Goal: Task Accomplishment & Management: Complete application form

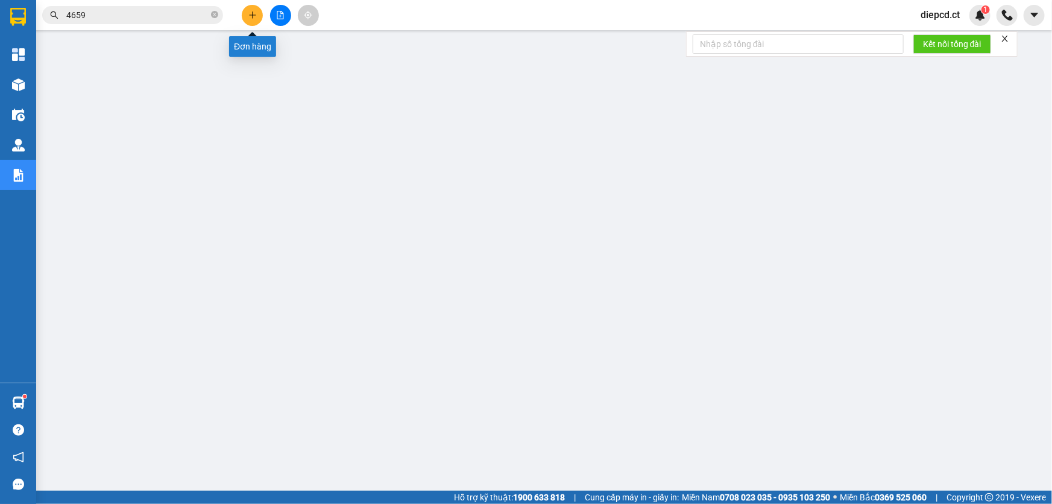
click at [255, 18] on icon "plus" at bounding box center [252, 15] width 8 height 8
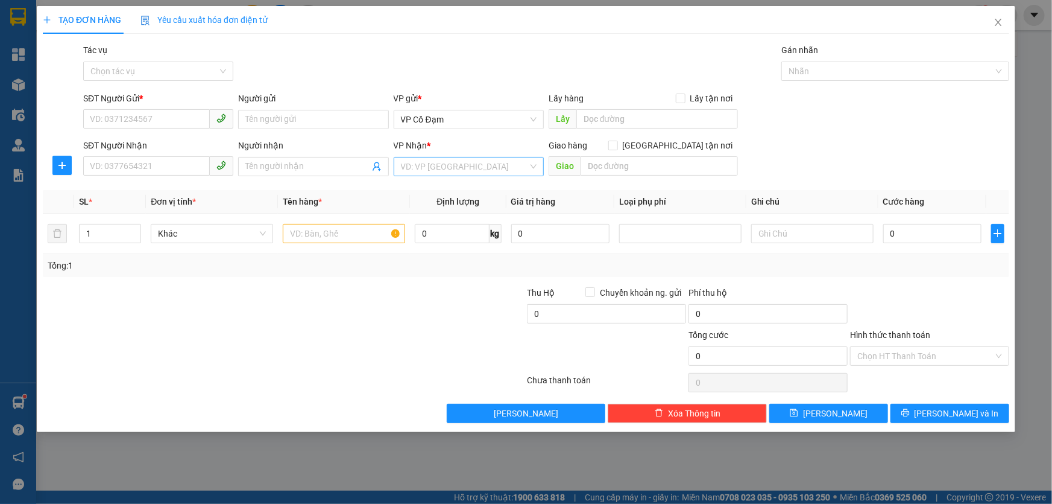
click at [425, 160] on input "search" at bounding box center [464, 166] width 127 height 18
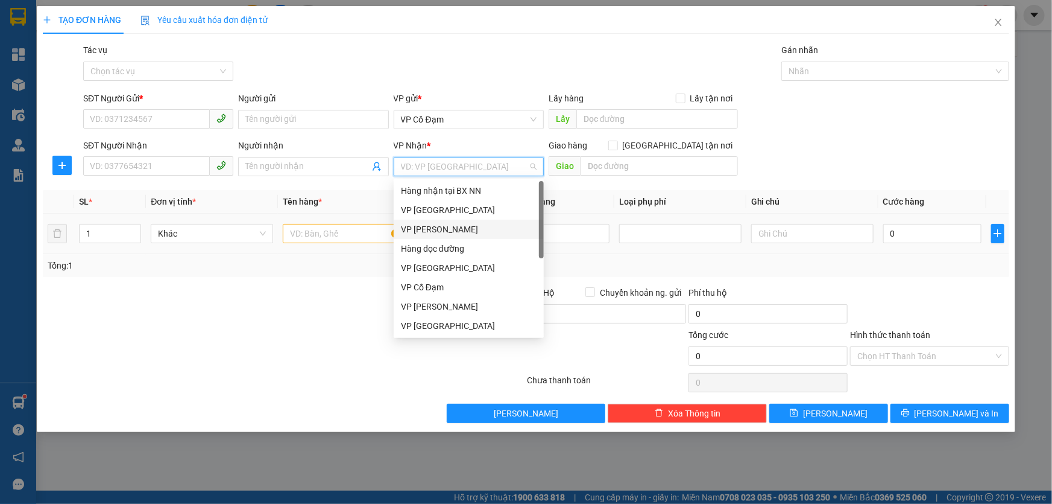
click at [434, 227] on div "VP [PERSON_NAME]" at bounding box center [469, 229] width 136 height 13
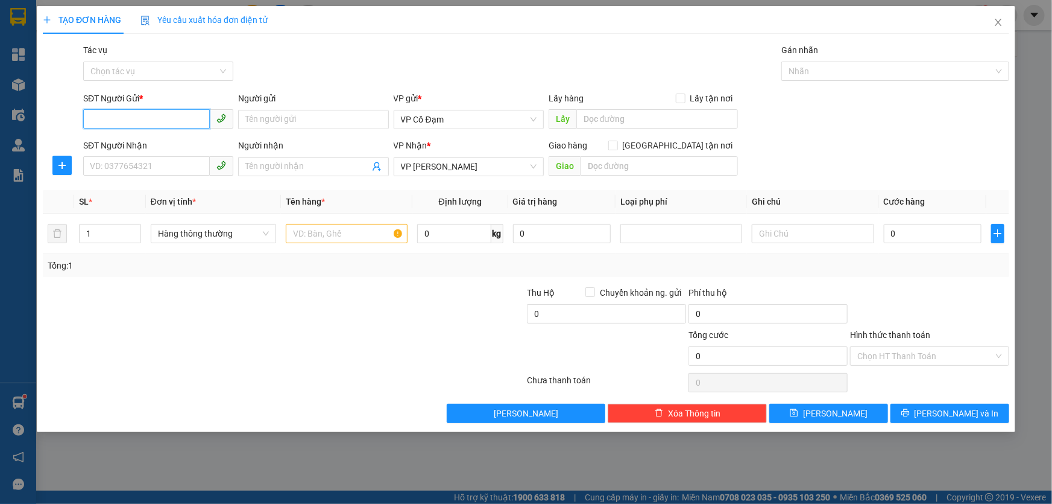
click at [144, 113] on input "SĐT Người Gửi *" at bounding box center [146, 118] width 127 height 19
type input "0343864227"
click at [152, 138] on div "0343864227" at bounding box center [158, 143] width 136 height 13
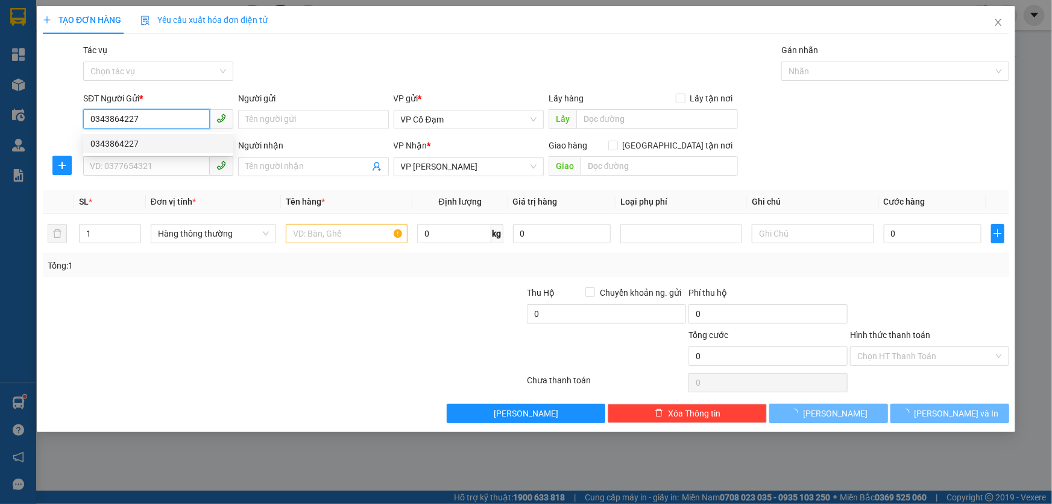
type input "40.000"
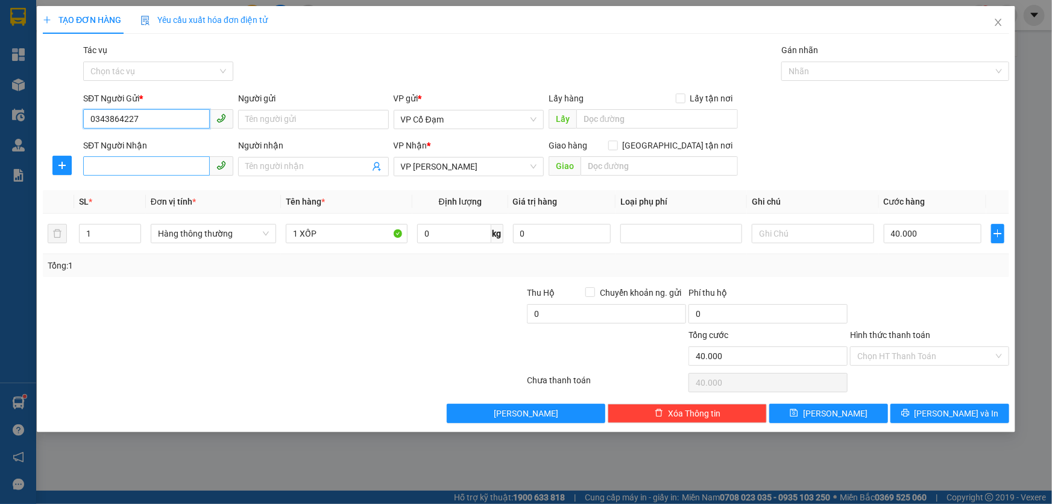
type input "0343864227"
click at [138, 168] on input "SĐT Người Nhận" at bounding box center [146, 165] width 127 height 19
click at [121, 191] on div "0357158387 - KHÁCH CK VÔ MB" at bounding box center [158, 190] width 136 height 13
type input "0357158387"
type input "KHÁCH CK VÔ MB"
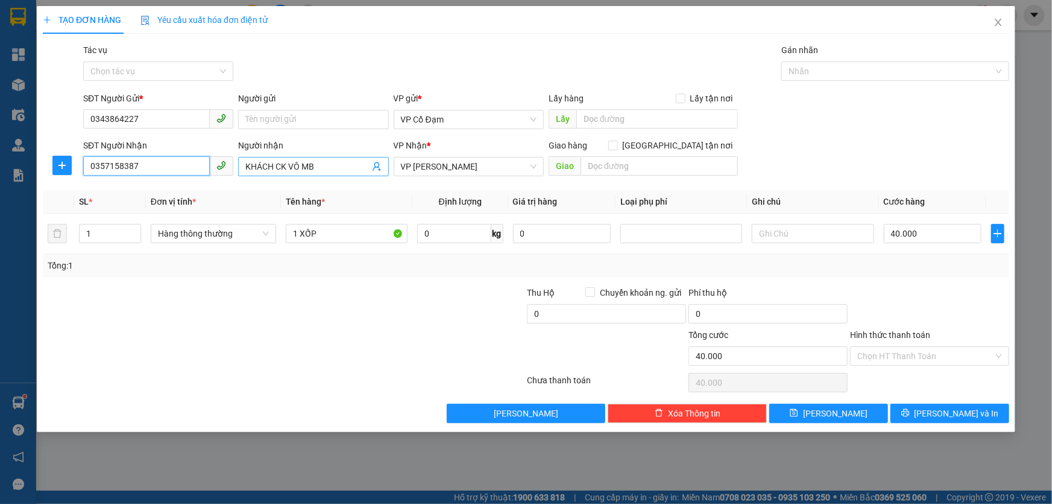
type input "0357158387"
click at [244, 164] on span "KHÁCH CK VÔ MB" at bounding box center [313, 166] width 150 height 19
click at [256, 162] on input "KHÁCH CK VÔ MB" at bounding box center [307, 166] width 124 height 13
click at [258, 162] on input "KHÁCH CK VÔ MB" at bounding box center [307, 166] width 124 height 13
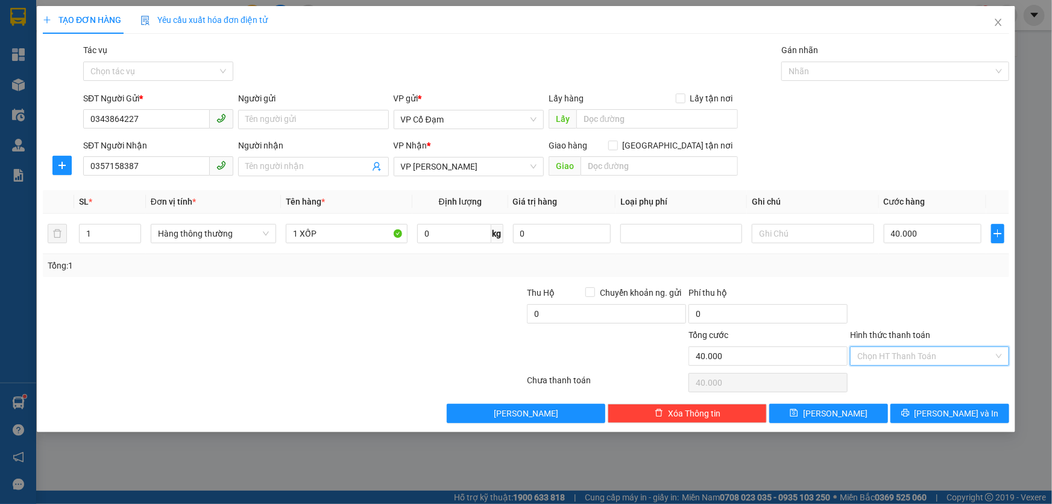
click at [868, 358] on input "Hình thức thanh toán" at bounding box center [926, 356] width 136 height 18
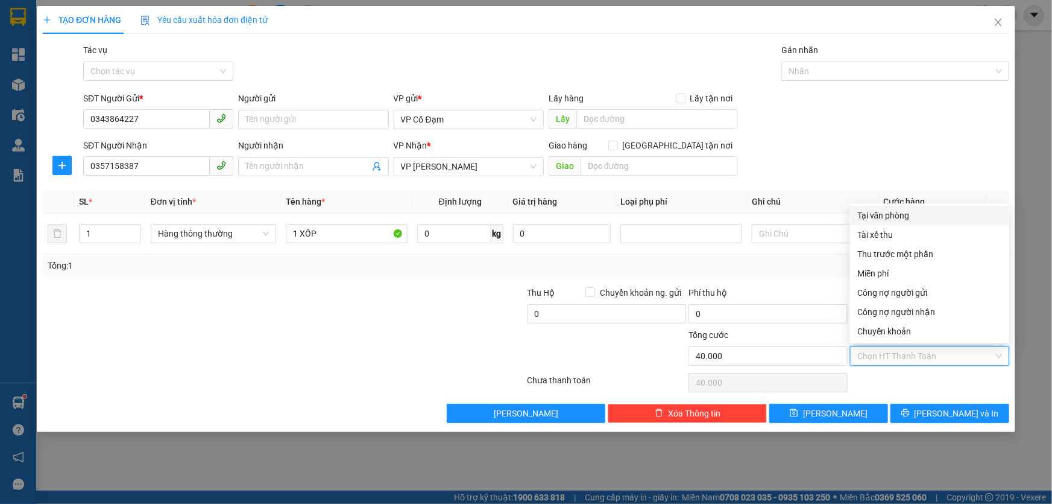
click at [877, 214] on div "Tại văn phòng" at bounding box center [930, 215] width 145 height 13
type input "0"
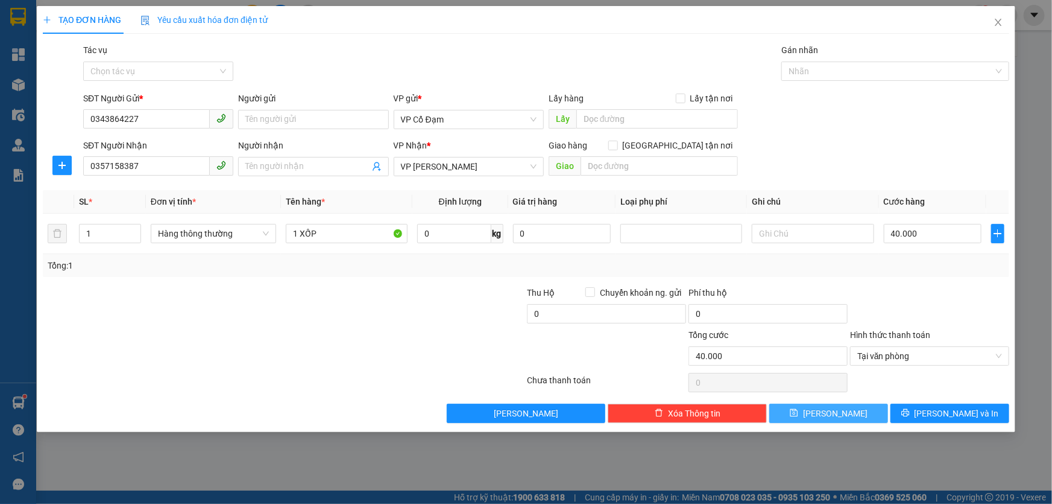
click at [829, 406] on span "[PERSON_NAME]" at bounding box center [835, 412] width 65 height 13
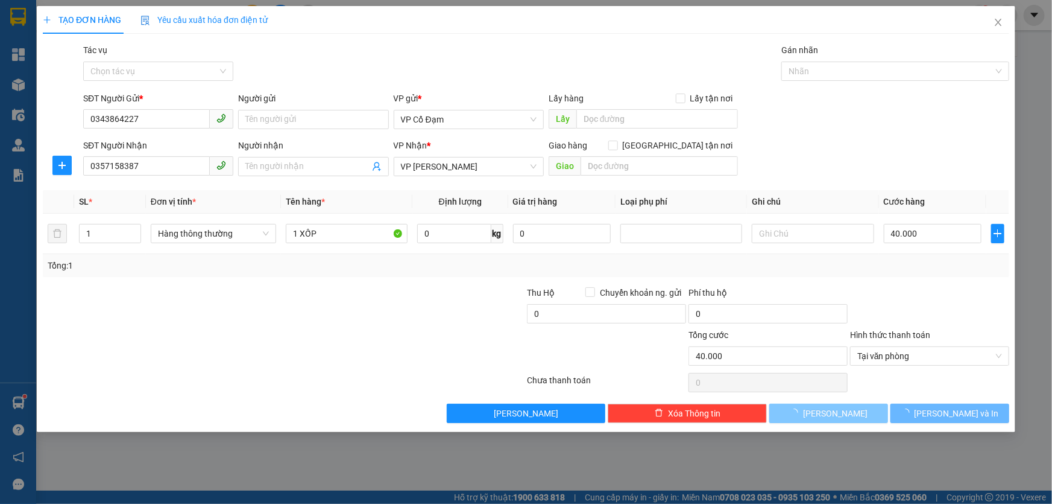
type input "0"
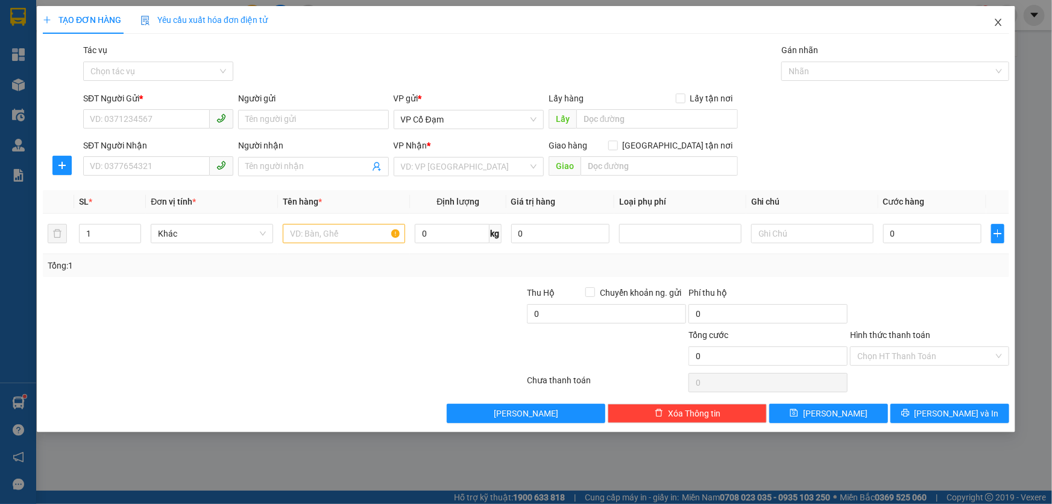
click at [996, 21] on icon "close" at bounding box center [999, 22] width 10 height 10
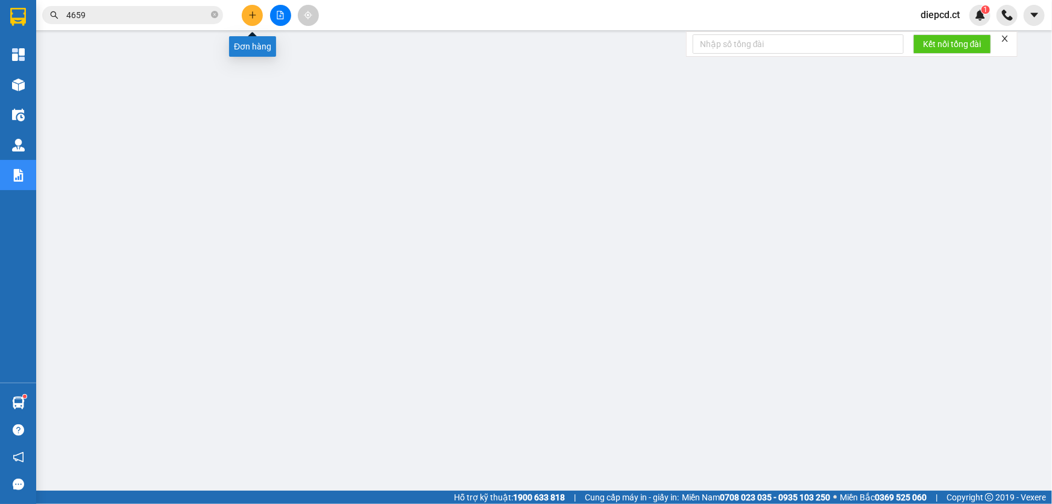
click at [255, 15] on icon "plus" at bounding box center [252, 14] width 7 height 1
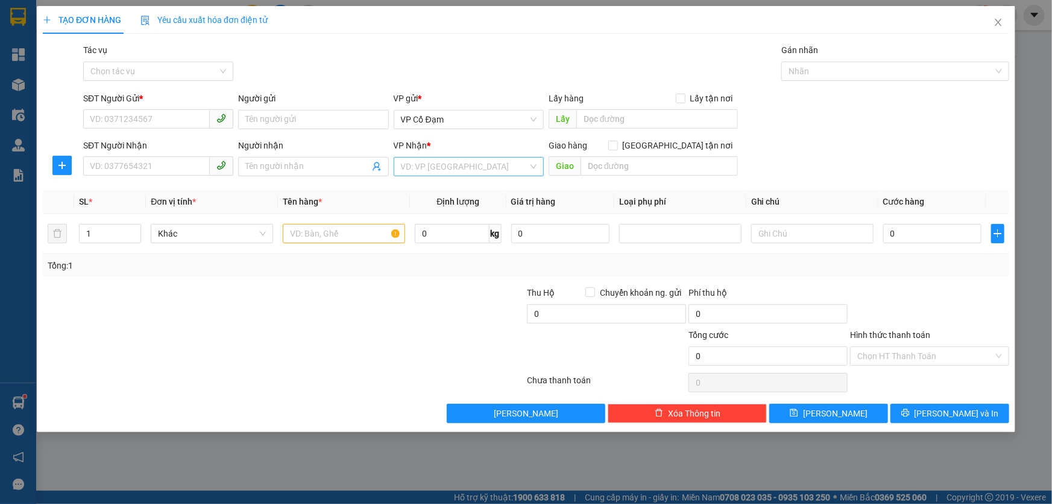
click at [444, 166] on input "search" at bounding box center [464, 166] width 127 height 18
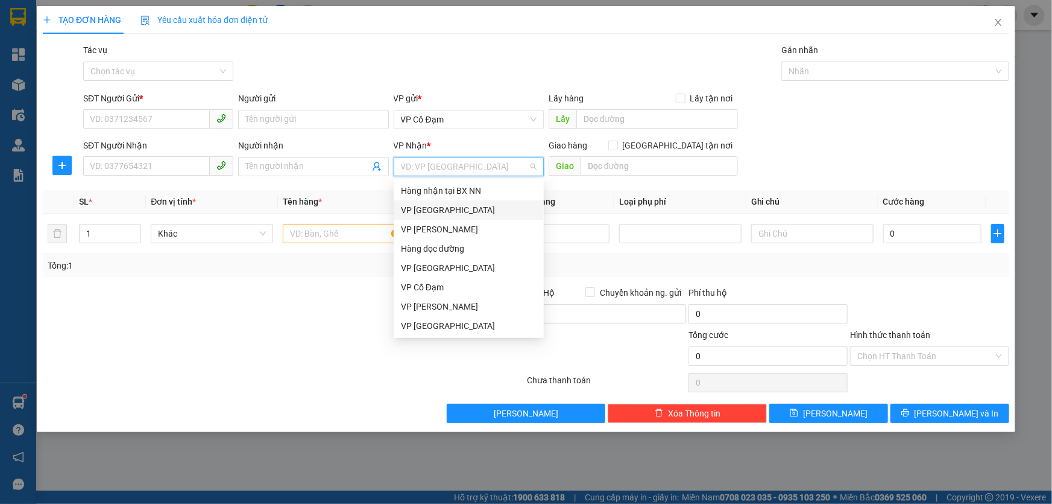
click at [421, 213] on div "VP [GEOGRAPHIC_DATA]" at bounding box center [469, 209] width 136 height 13
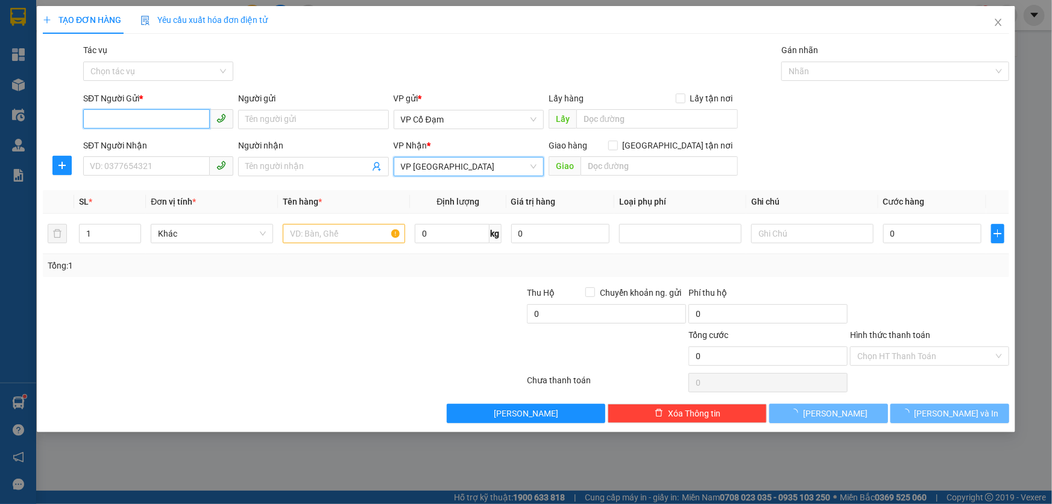
click at [139, 116] on input "SĐT Người Gửi *" at bounding box center [146, 118] width 127 height 19
type input "0366703197"
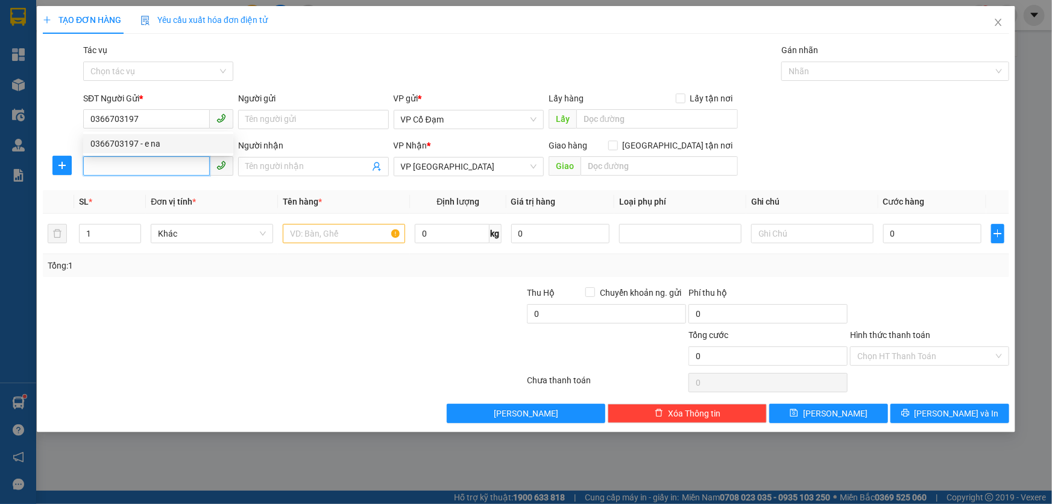
click at [140, 169] on input "SĐT Người Nhận" at bounding box center [146, 165] width 127 height 19
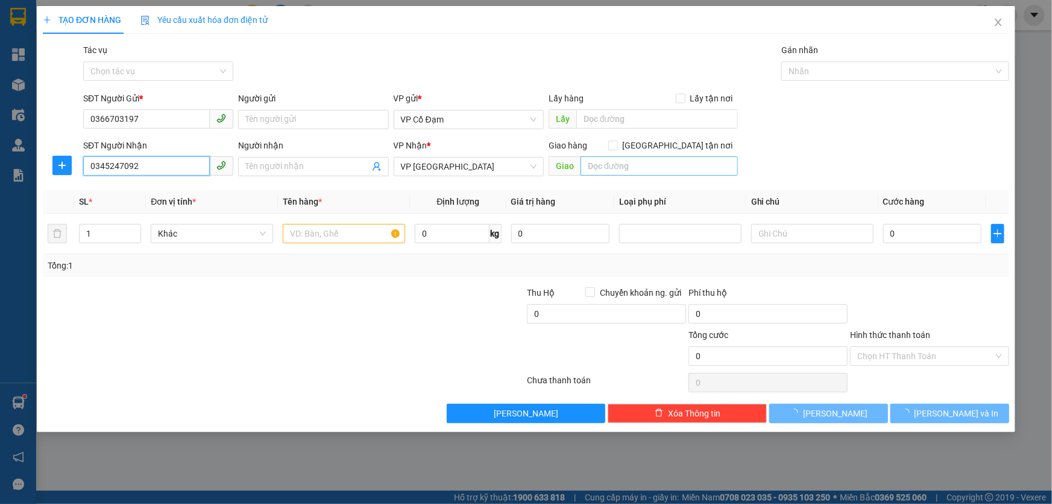
type input "0345247092"
click at [644, 168] on input "text" at bounding box center [659, 165] width 157 height 19
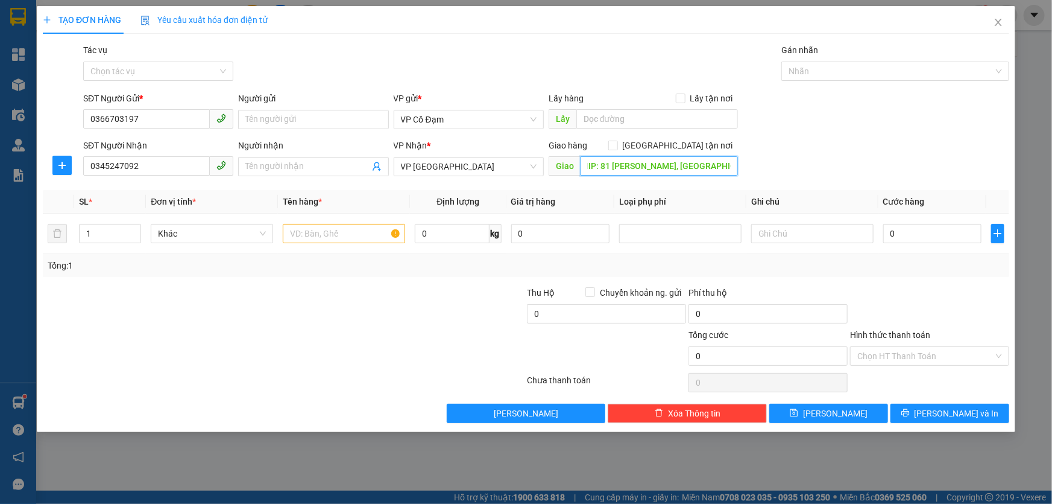
scroll to position [0, 36]
type input "BOOKSHIP: 81 [PERSON_NAME], [GEOGRAPHIC_DATA], [GEOGRAPHIC_DATA]"
click at [353, 235] on input "text" at bounding box center [344, 233] width 122 height 19
type input "1 GIẤY TỜ"
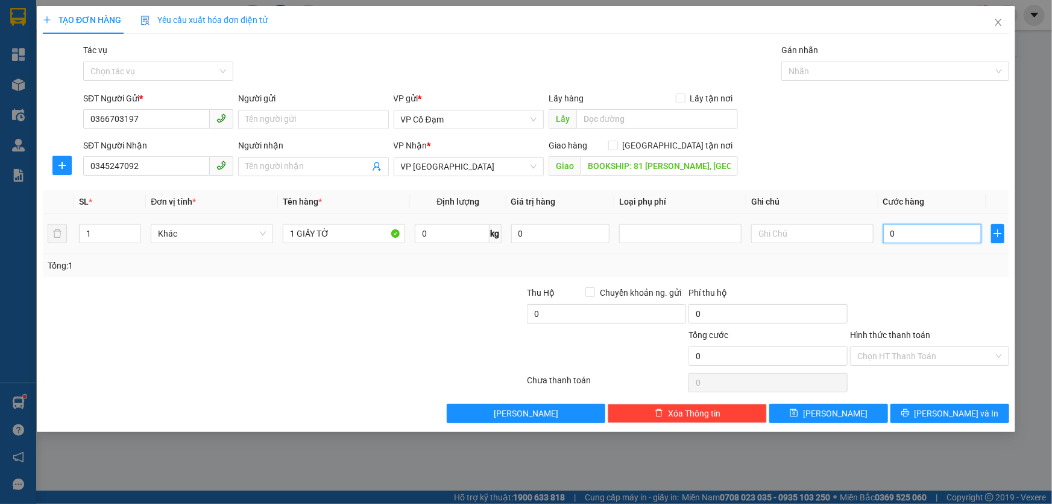
click at [913, 238] on input "0" at bounding box center [933, 233] width 98 height 19
type input "7"
type input "70"
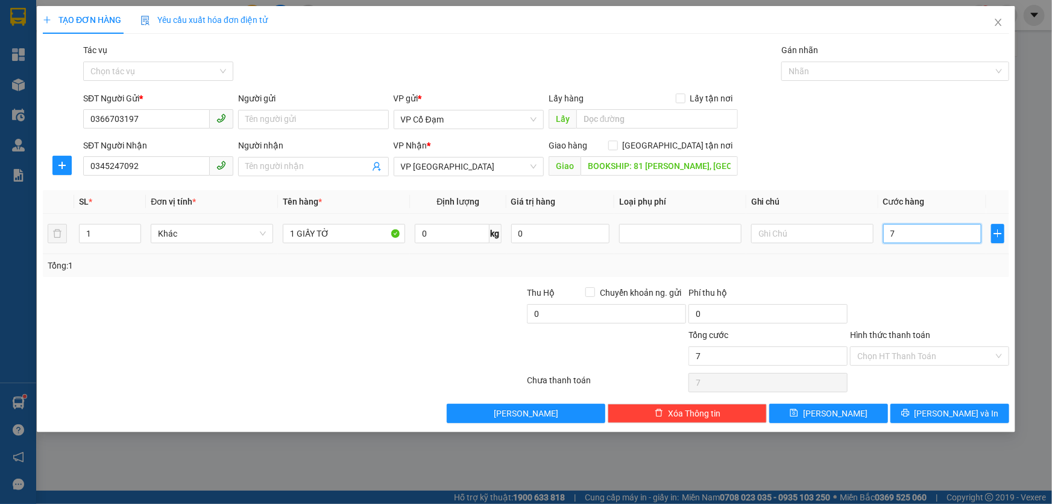
type input "70"
type input "70.000"
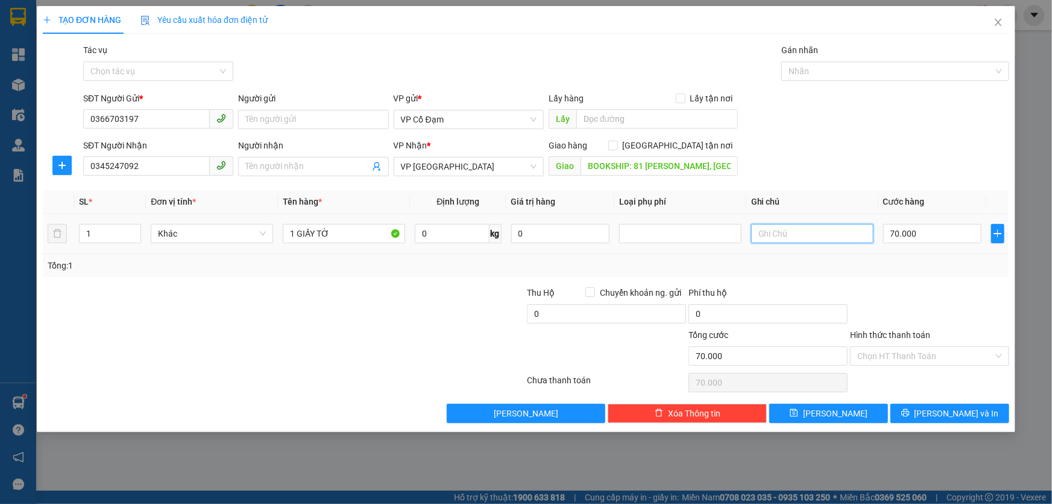
click at [810, 236] on input "text" at bounding box center [812, 233] width 122 height 19
type input "D"
type input "ĐÃ THU 40K PHÍ SHIP"
click at [923, 358] on input "Hình thức thanh toán" at bounding box center [926, 356] width 136 height 18
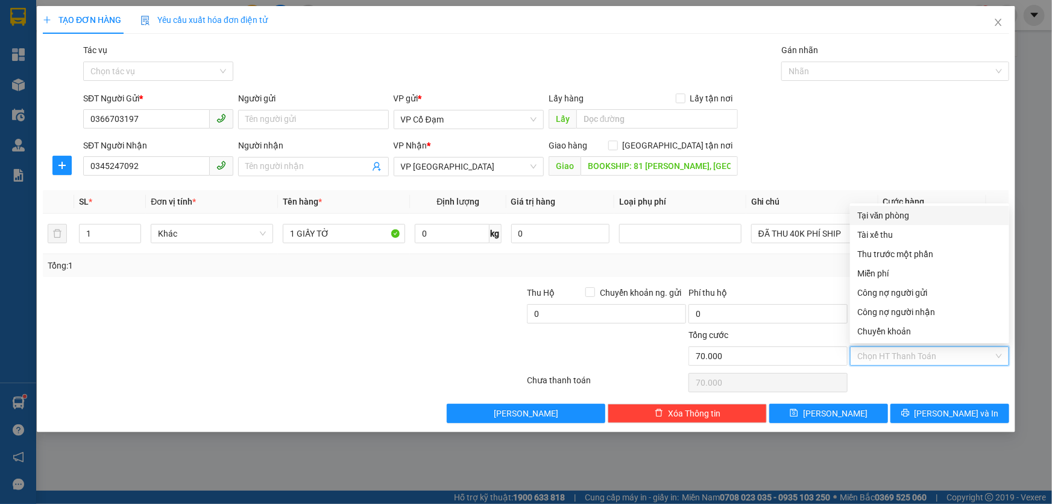
click at [893, 217] on div "Tại văn phòng" at bounding box center [930, 215] width 145 height 13
type input "0"
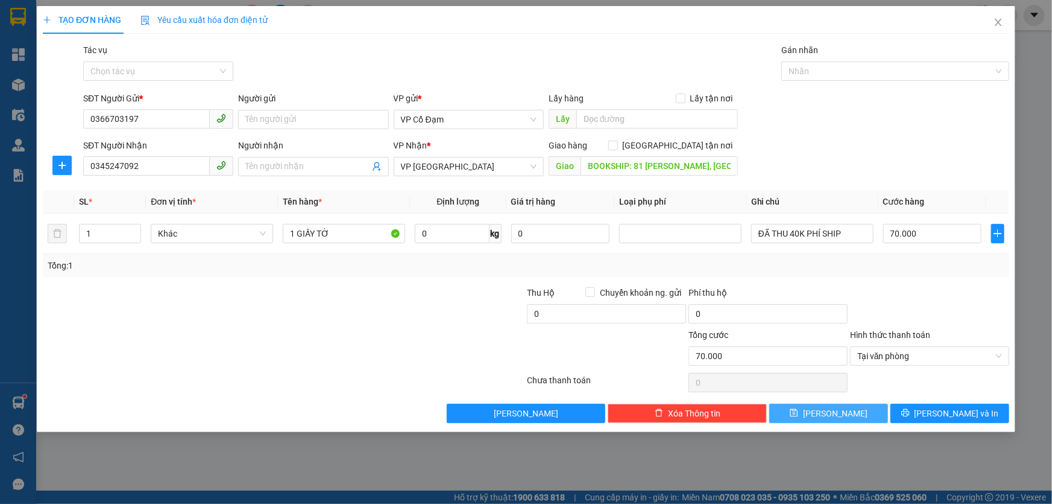
click at [835, 414] on span "[PERSON_NAME]" at bounding box center [835, 412] width 65 height 13
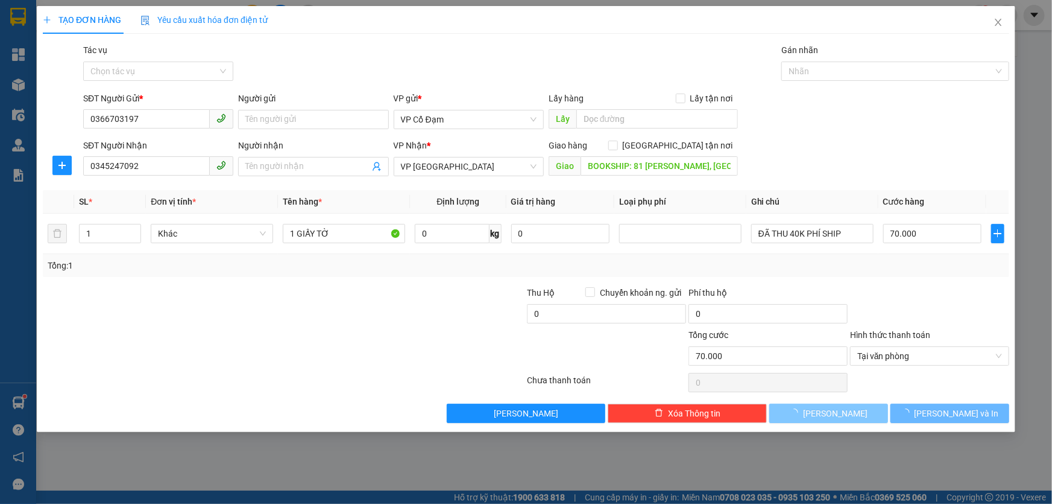
type input "0"
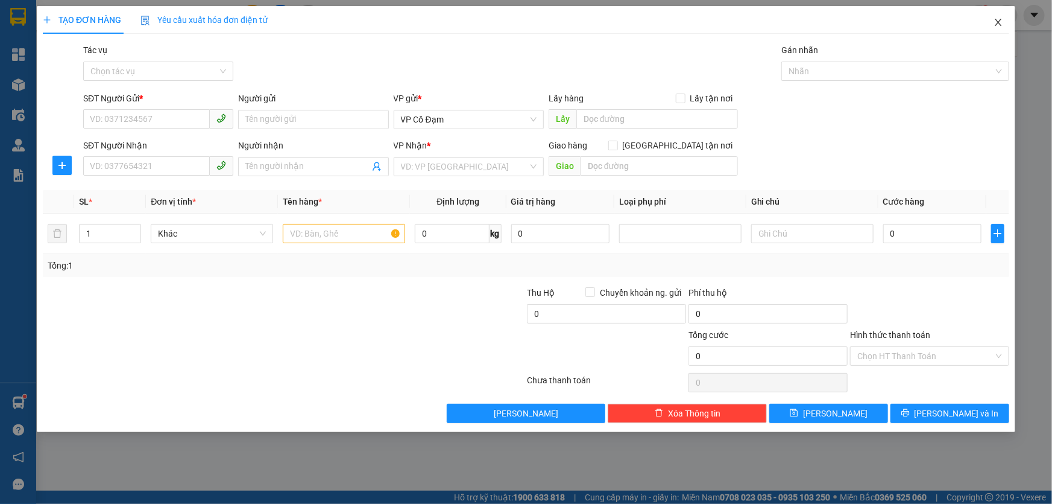
click at [1000, 24] on icon "close" at bounding box center [999, 22] width 10 height 10
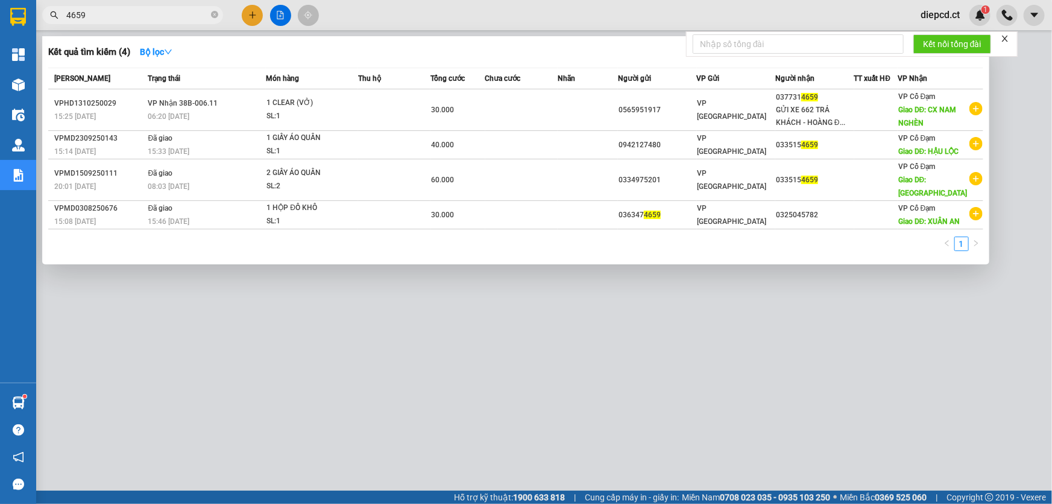
click at [101, 19] on input "4659" at bounding box center [137, 14] width 142 height 13
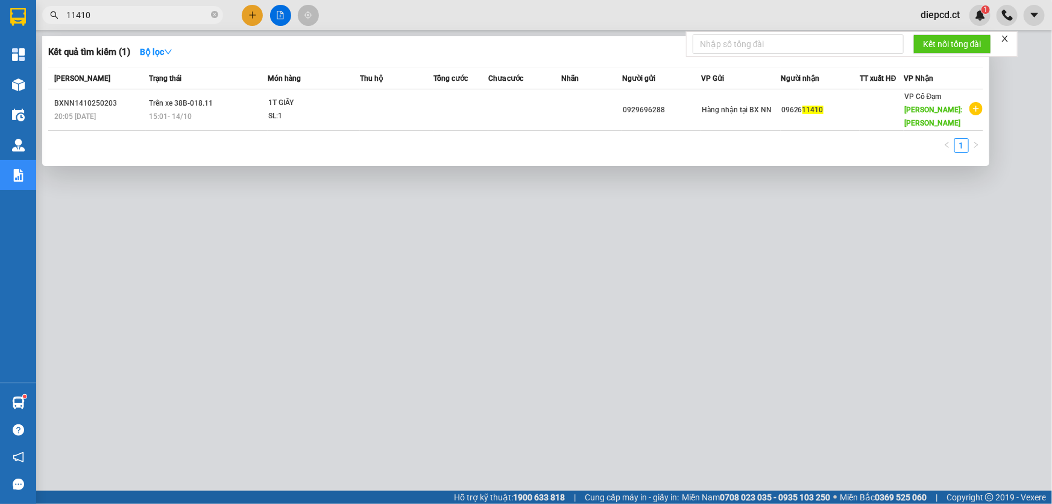
click at [177, 19] on input "11410" at bounding box center [137, 14] width 142 height 13
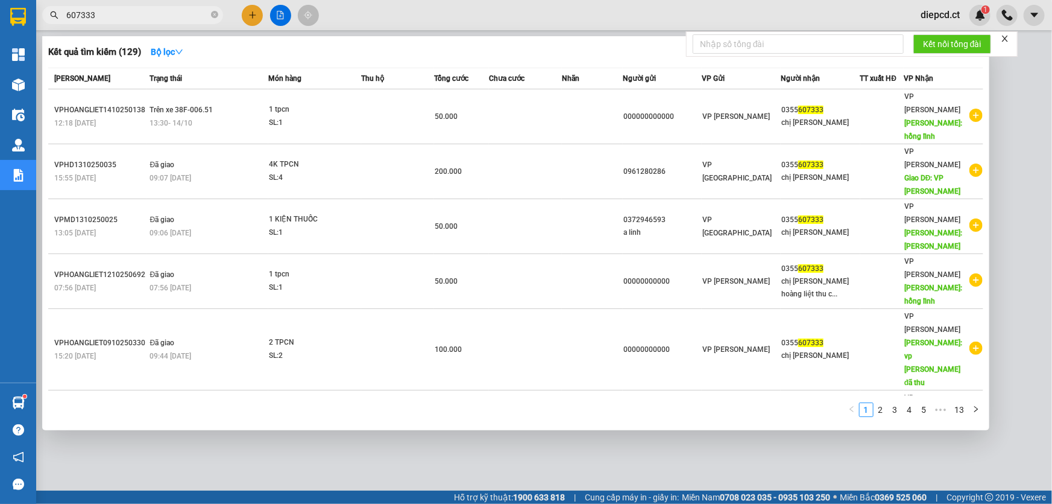
click at [123, 17] on input "607333" at bounding box center [137, 14] width 142 height 13
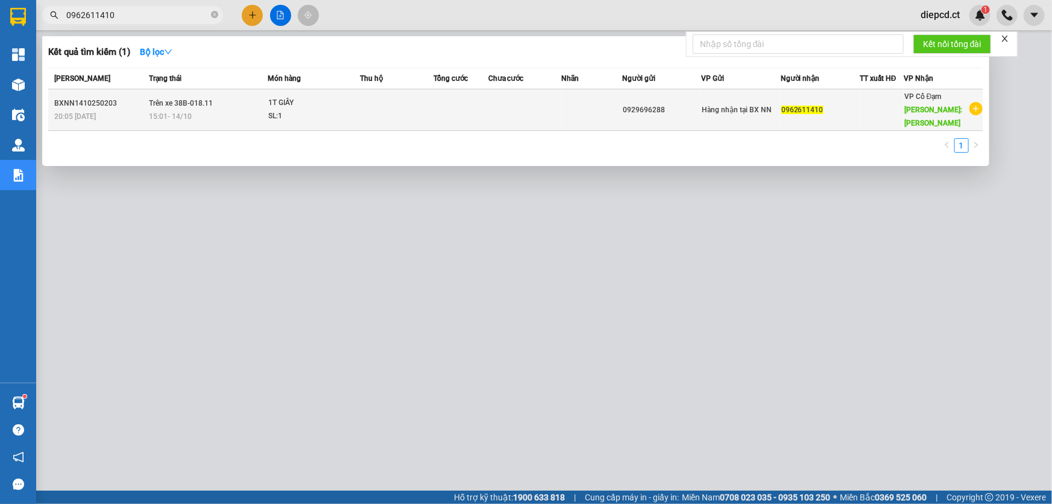
type input "0962611410"
click at [359, 110] on span "1T GIẤY SL: 1" at bounding box center [314, 109] width 92 height 26
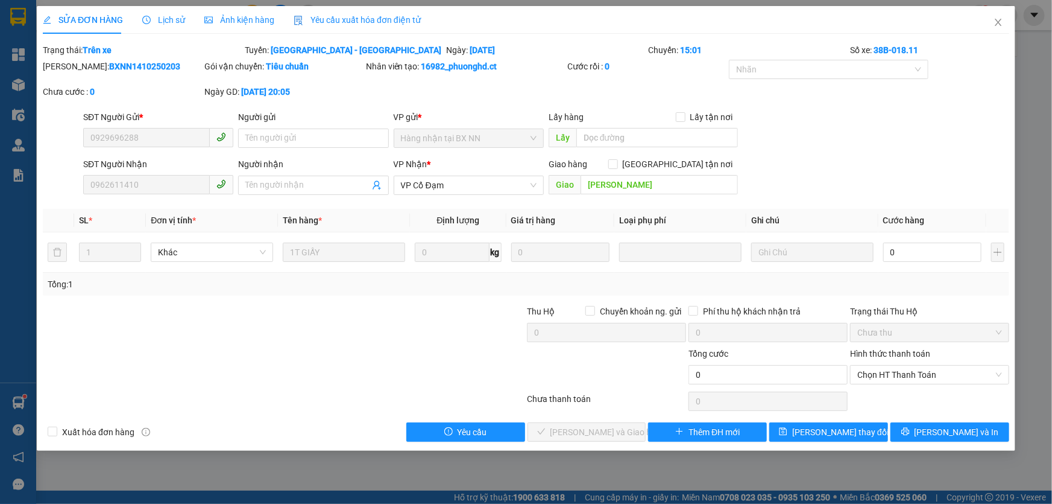
type input "0929696288"
type input "0962611410"
type input "[PERSON_NAME]"
type input "0"
click at [917, 253] on input "0" at bounding box center [933, 251] width 98 height 19
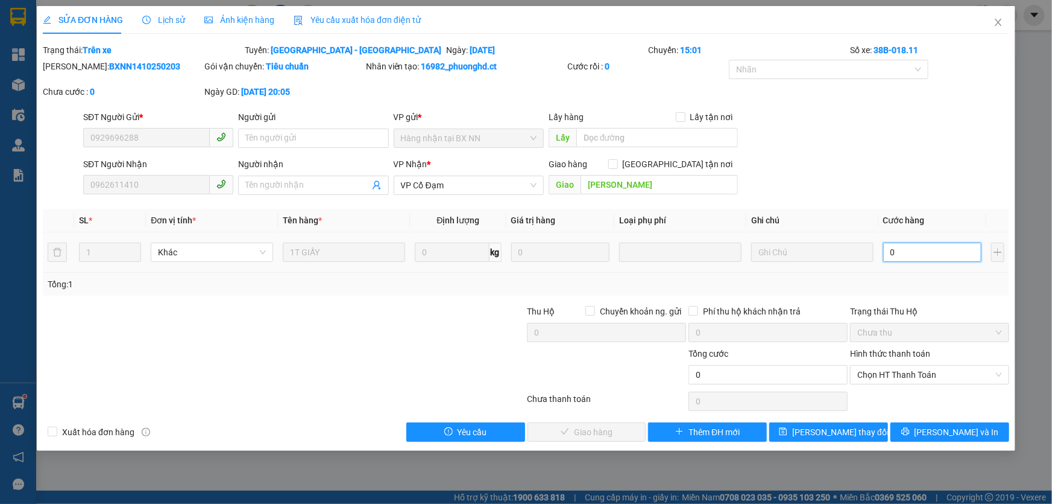
type input "3"
type input "30"
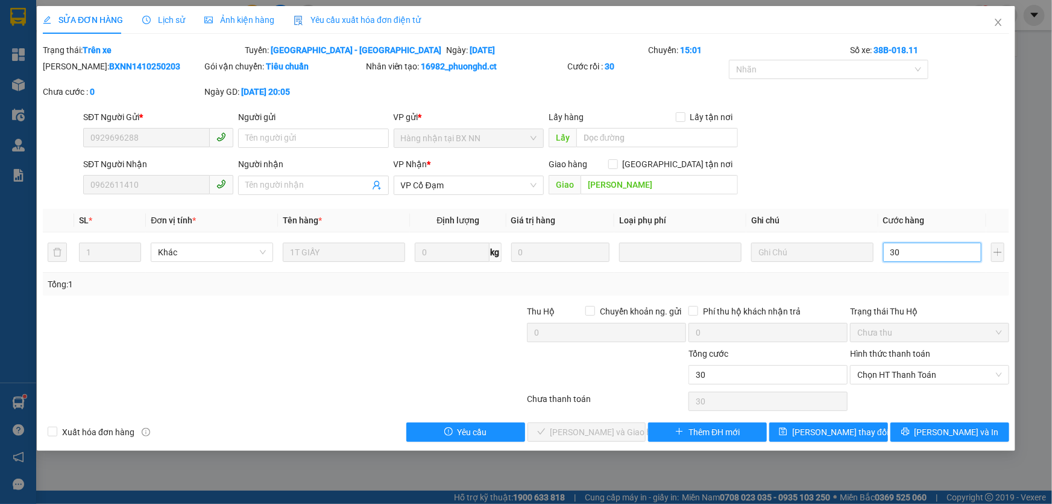
type input "30"
type input "30.000"
click at [918, 285] on div "Tổng: 1" at bounding box center [526, 283] width 957 height 13
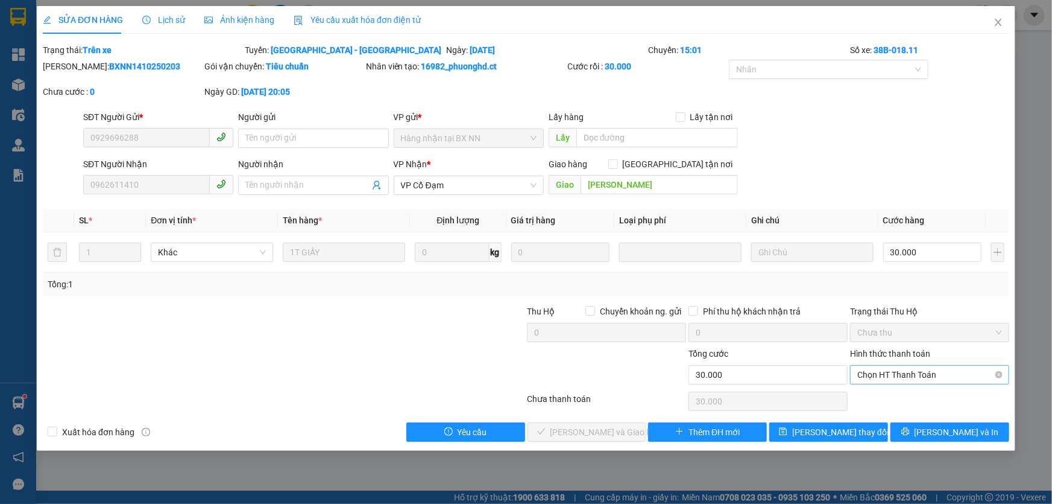
click at [941, 378] on span "Chọn HT Thanh Toán" at bounding box center [930, 374] width 145 height 18
click at [879, 347] on div "Chuyển khoản" at bounding box center [930, 349] width 145 height 13
type input "0"
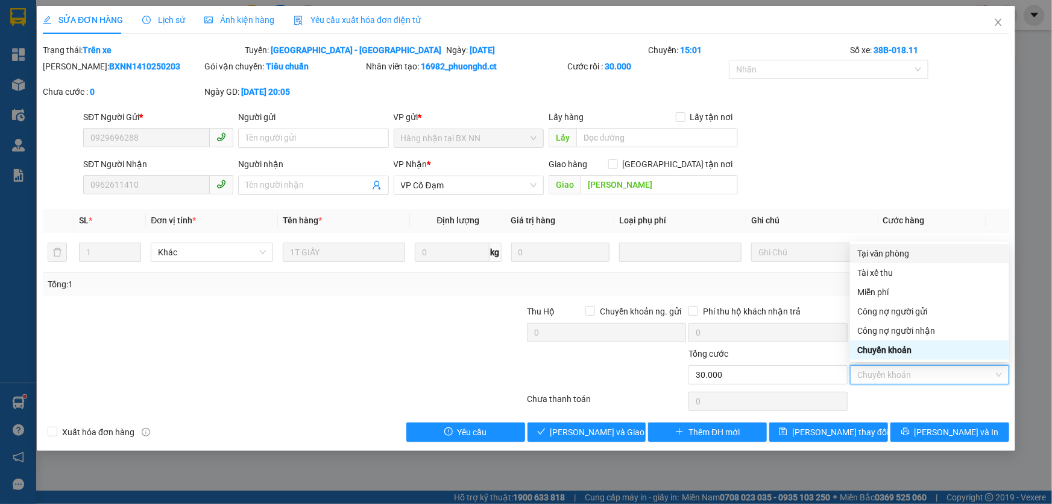
click at [879, 255] on div "Tại văn phòng" at bounding box center [930, 253] width 145 height 13
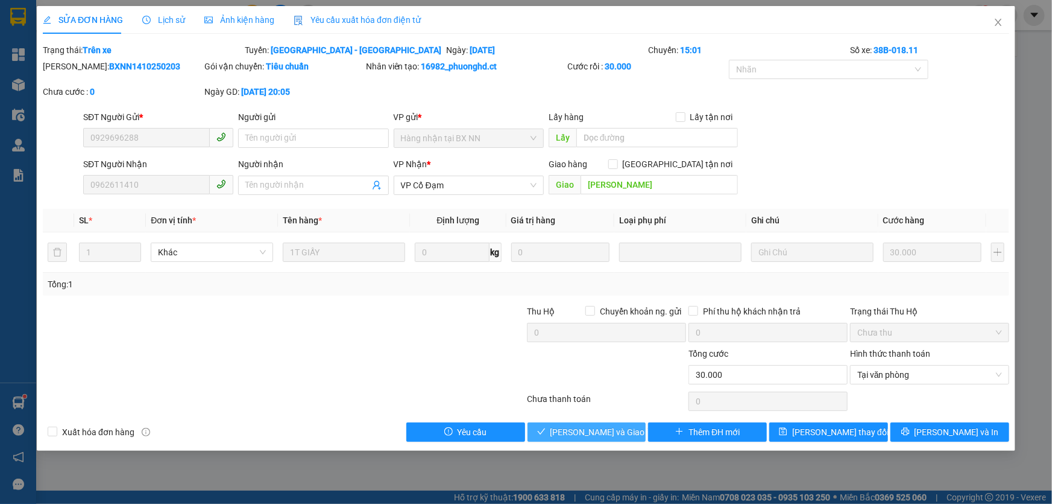
click at [587, 439] on button "[PERSON_NAME] và Giao hàng" at bounding box center [587, 431] width 119 height 19
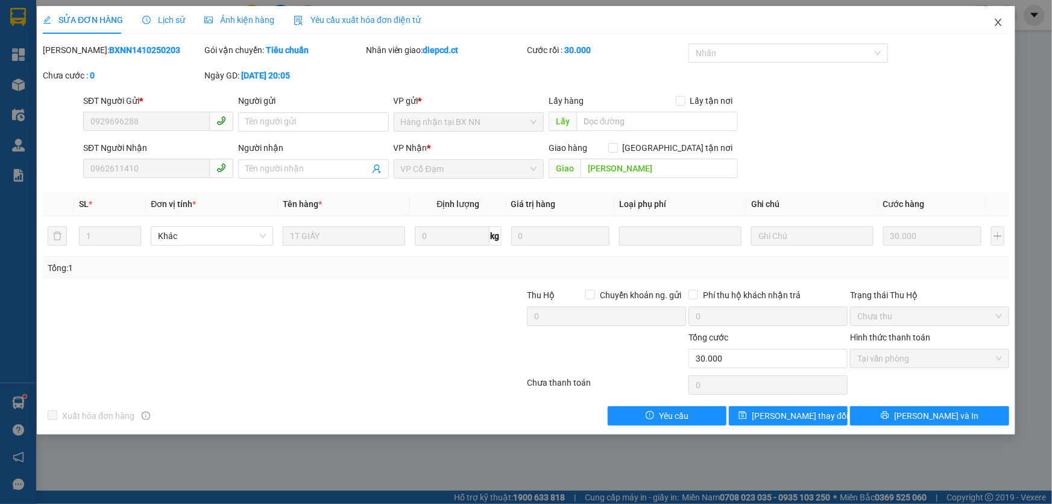
click at [993, 22] on span "Close" at bounding box center [999, 23] width 34 height 34
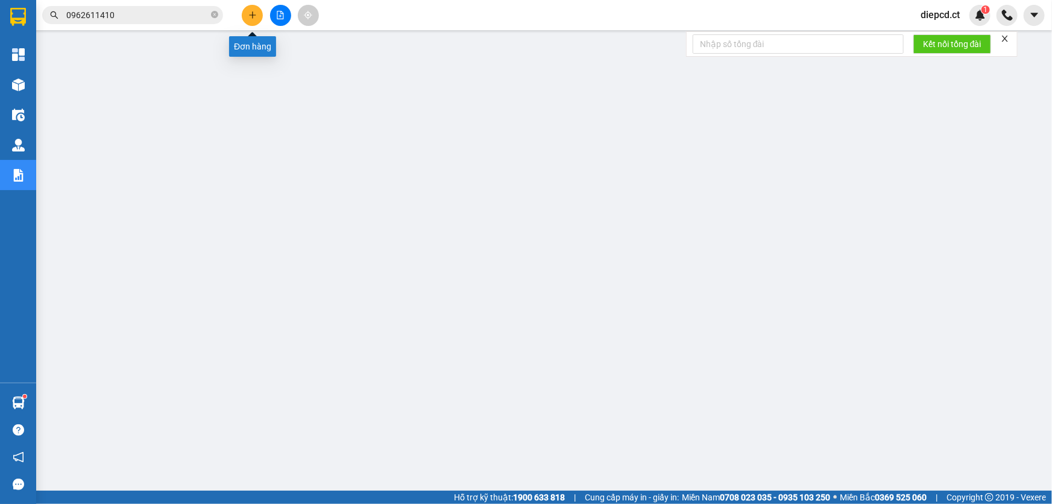
click at [245, 13] on button at bounding box center [252, 15] width 21 height 21
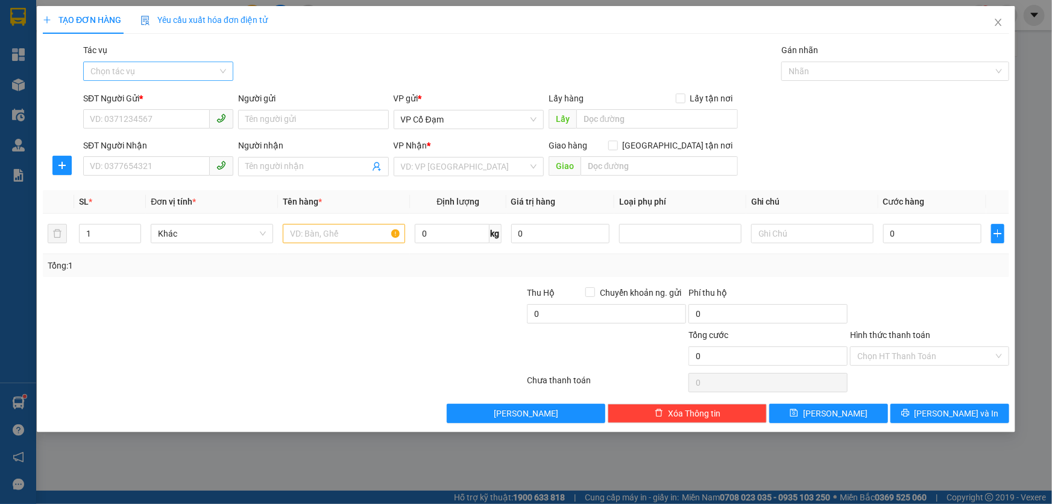
click at [175, 74] on input "Tác vụ" at bounding box center [153, 71] width 127 height 18
click at [156, 100] on div "Nhập hàng lên xe" at bounding box center [158, 95] width 136 height 13
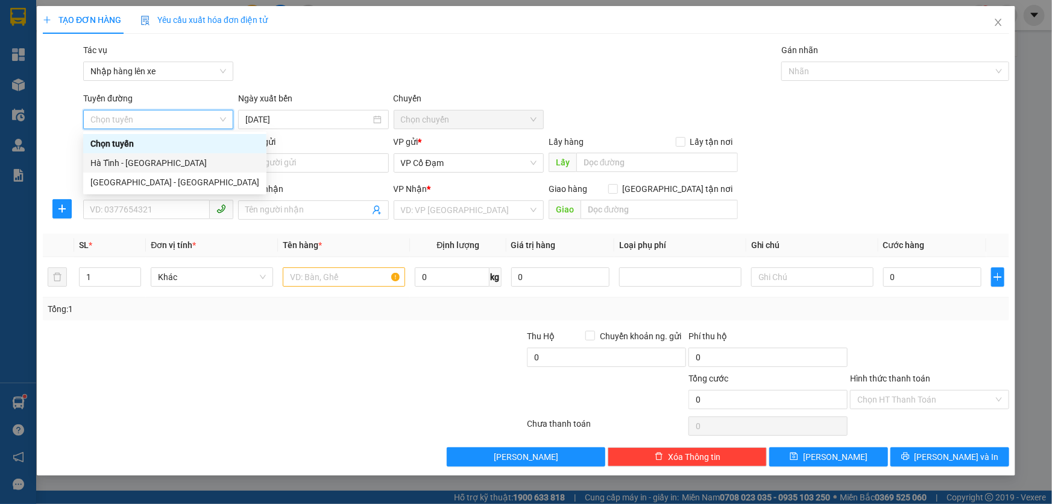
click at [130, 165] on div "Hà Tĩnh - [GEOGRAPHIC_DATA]" at bounding box center [174, 162] width 169 height 13
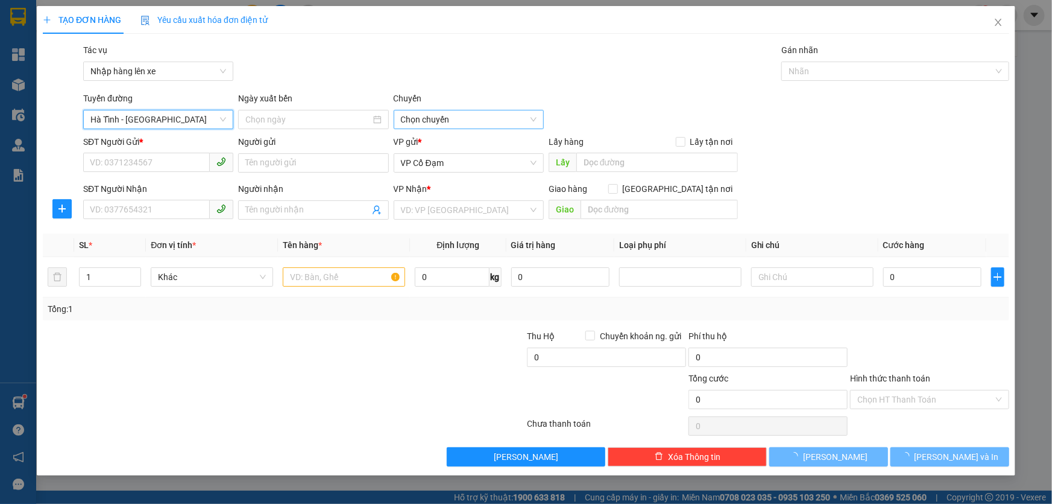
type input "[DATE]"
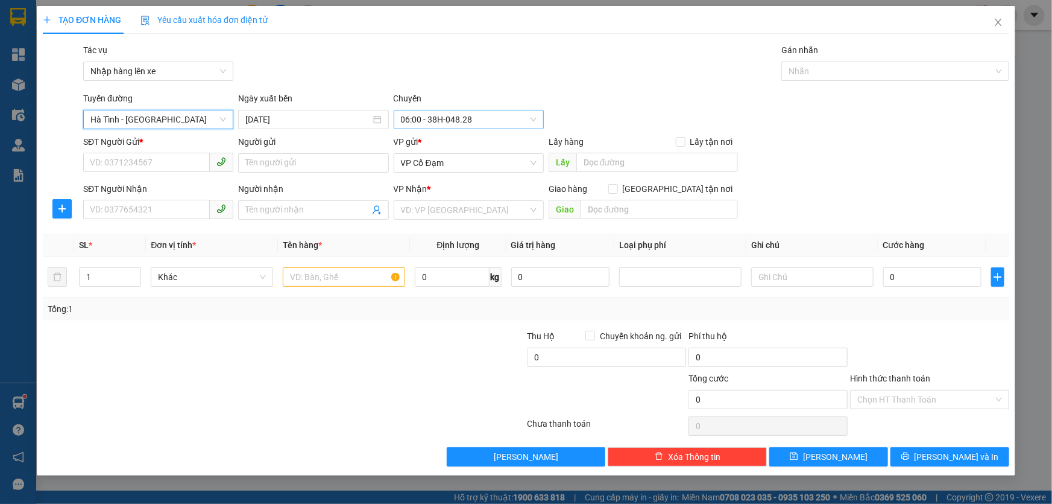
click at [437, 121] on span "06:00 - 38H-048.28" at bounding box center [469, 119] width 136 height 18
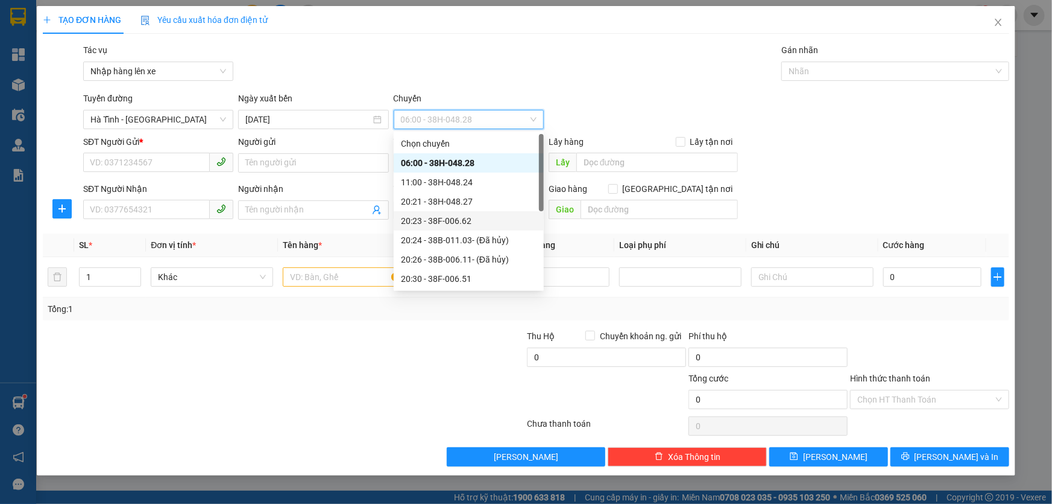
scroll to position [96, 0]
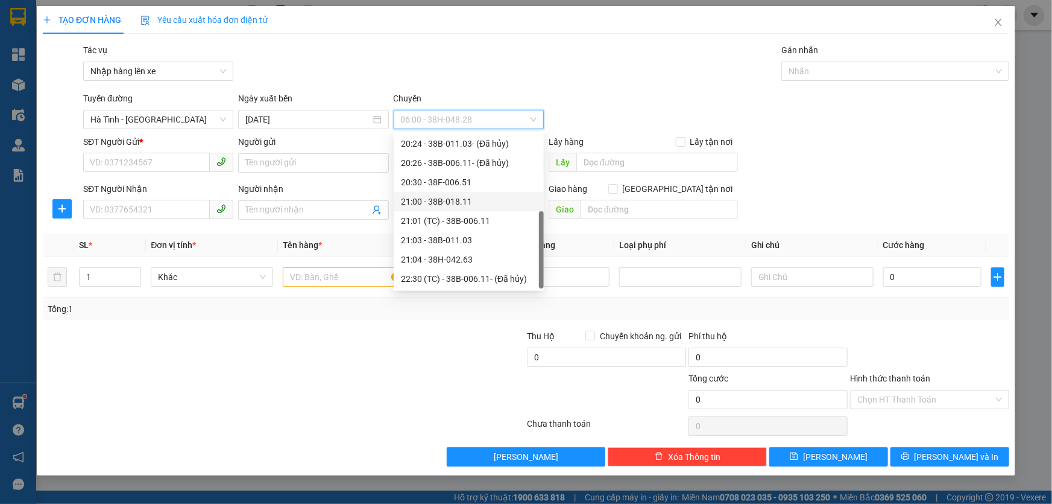
click at [460, 203] on div "21:00 - 38B-018.11" at bounding box center [469, 201] width 136 height 13
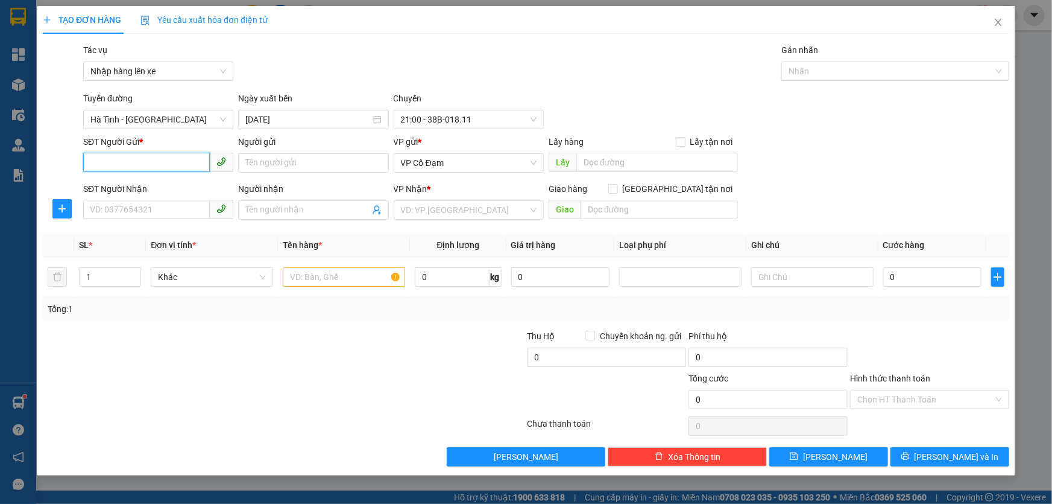
click at [141, 168] on input "SĐT Người Gửi *" at bounding box center [146, 162] width 127 height 19
click at [177, 189] on div "0399448568 - Bác Thắng Dam" at bounding box center [158, 186] width 136 height 13
type input "0399448568"
type input "Bác Thắng Dam"
type input "0399448568"
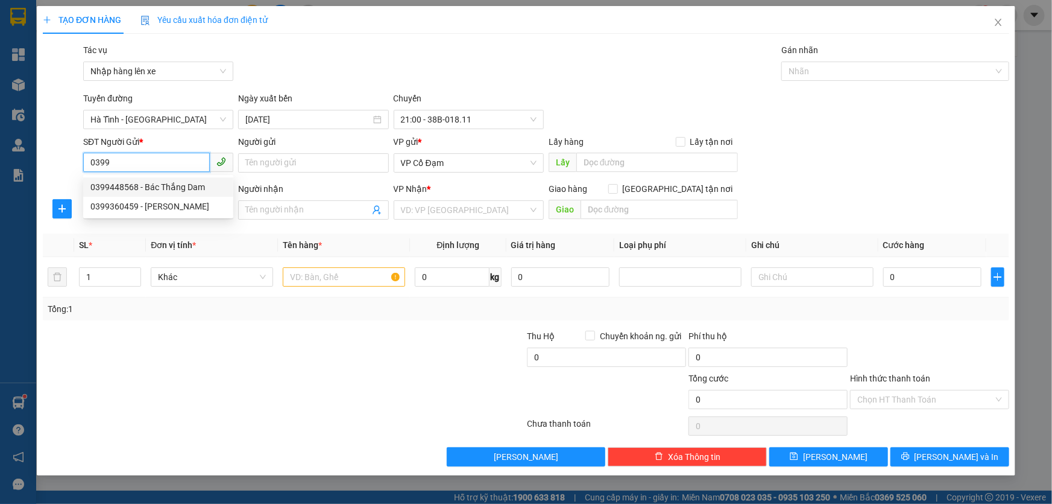
type input "Bác Thắng Dam"
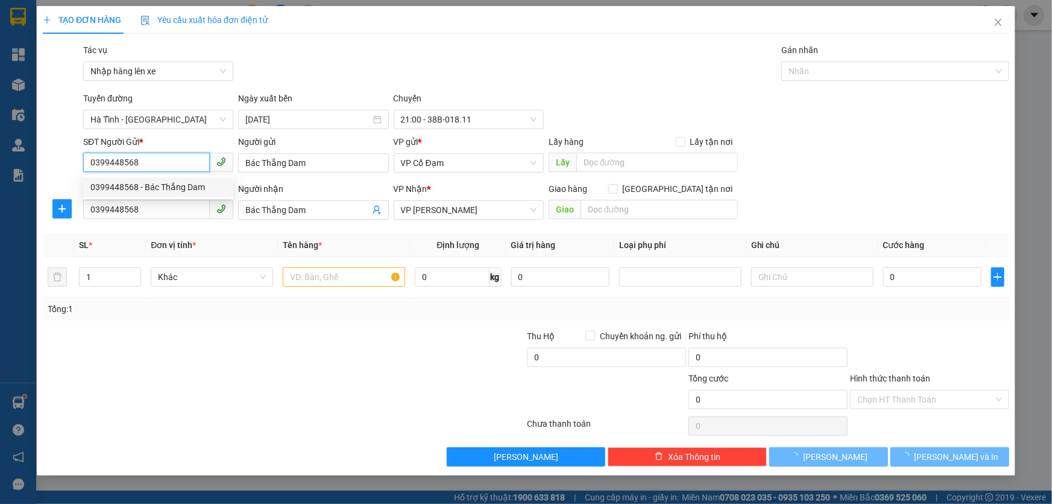
type input "80.000"
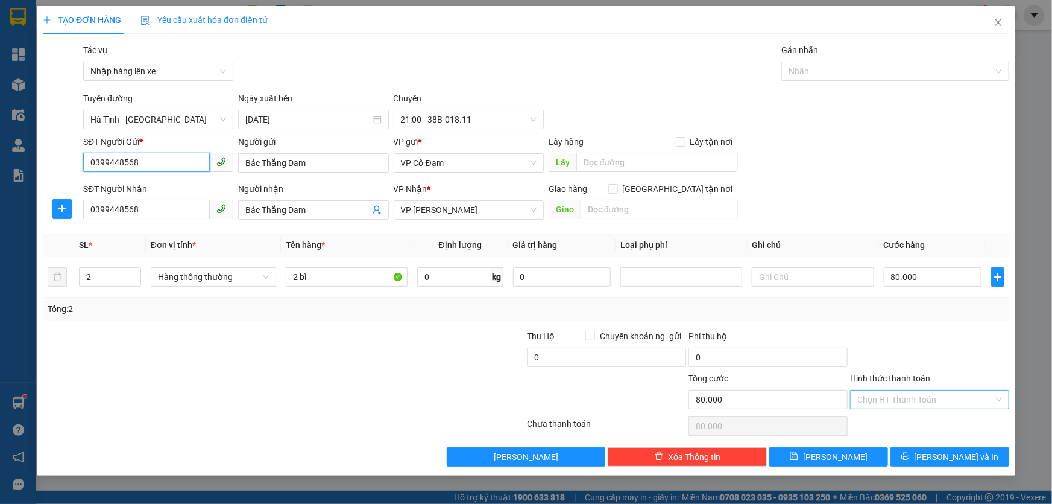
type input "0399448568"
click at [871, 399] on input "Hình thức thanh toán" at bounding box center [926, 399] width 136 height 18
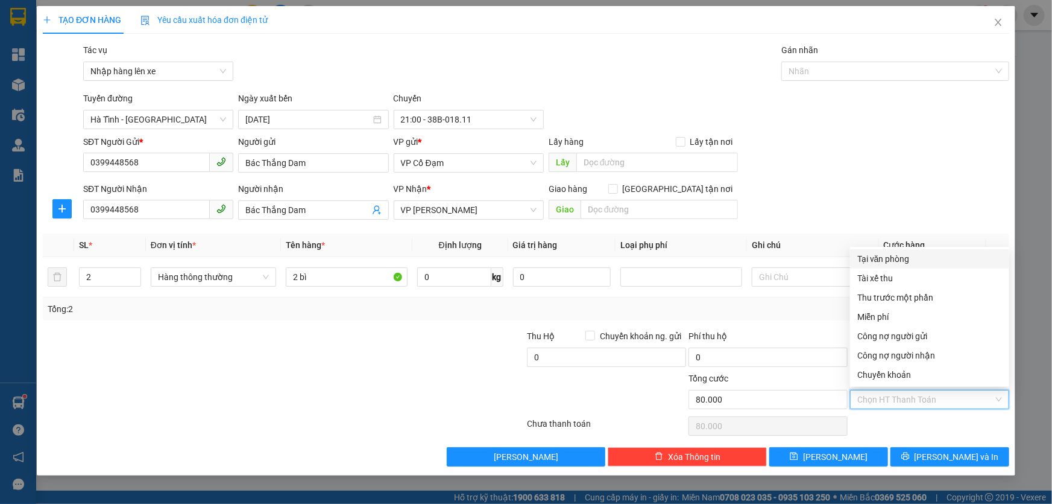
click at [883, 261] on div "Tại văn phòng" at bounding box center [930, 258] width 145 height 13
type input "0"
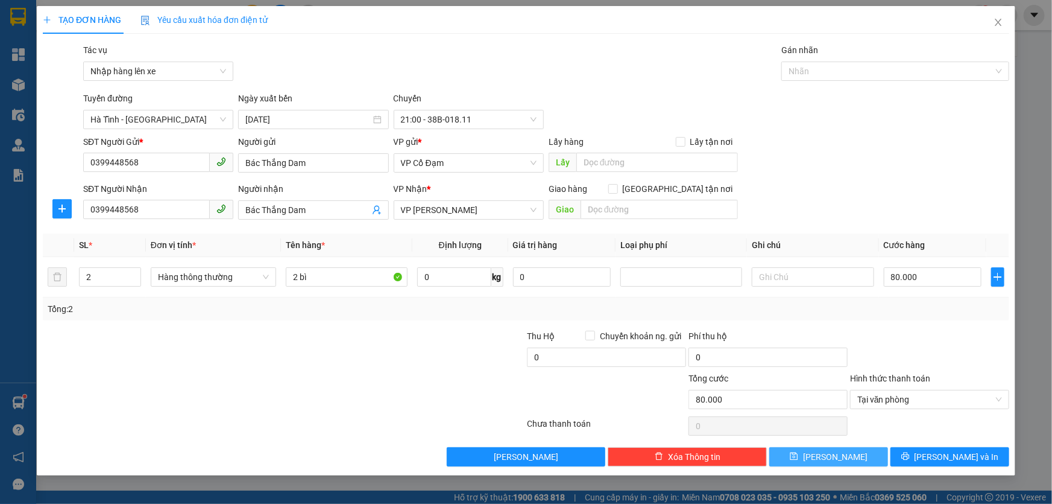
click at [827, 458] on button "[PERSON_NAME]" at bounding box center [829, 456] width 119 height 19
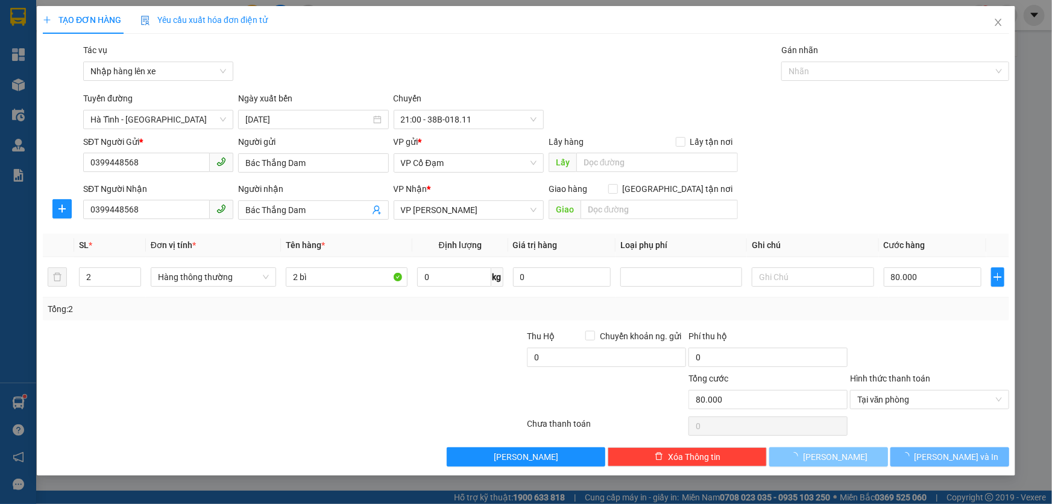
type input "0"
